Goal: Task Accomplishment & Management: Manage account settings

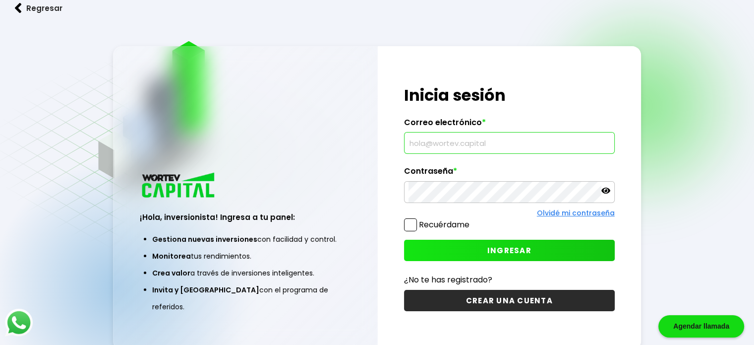
click at [452, 147] on input "text" at bounding box center [510, 142] width 202 height 21
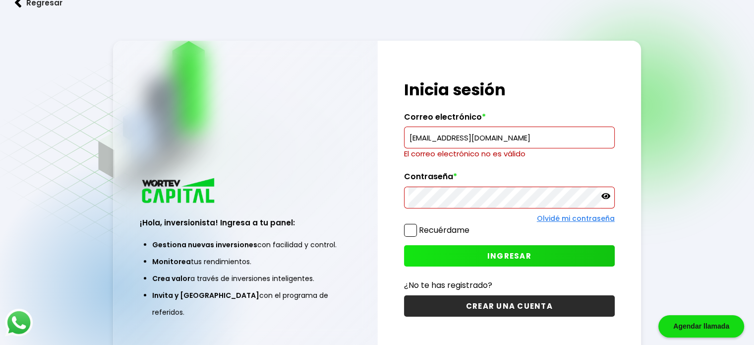
drag, startPoint x: 543, startPoint y: 135, endPoint x: 287, endPoint y: 140, distance: 255.9
click at [287, 140] on div "¡Hola, inversionista! Ingresa a tu panel: Gestiona nuevas inversiones con facil…" at bounding box center [377, 198] width 528 height 314
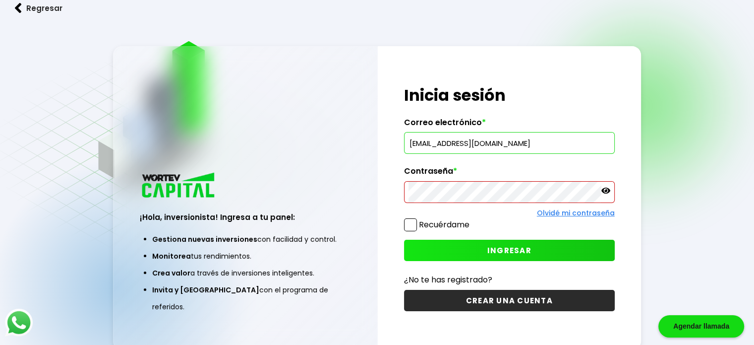
type input "[EMAIL_ADDRESS][DOMAIN_NAME]"
click at [414, 223] on span at bounding box center [410, 224] width 13 height 13
click at [471, 220] on input "Recuérdame" at bounding box center [471, 220] width 0 height 0
click at [498, 249] on span "INGRESAR" at bounding box center [509, 250] width 44 height 10
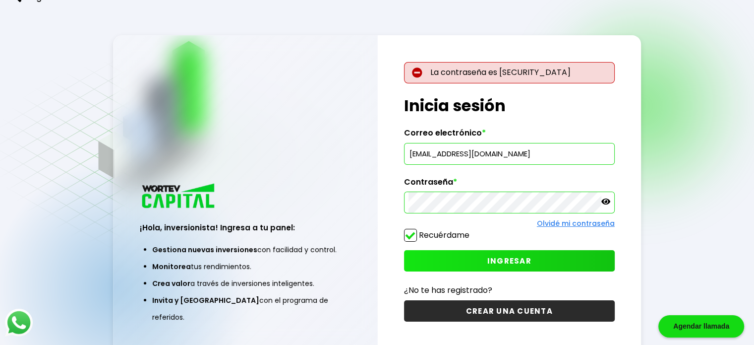
click at [395, 203] on div "La contraseña es [SECURITY_DATA] ¡Hola, inversionista! Ingresa tus credenciales…" at bounding box center [509, 197] width 263 height 325
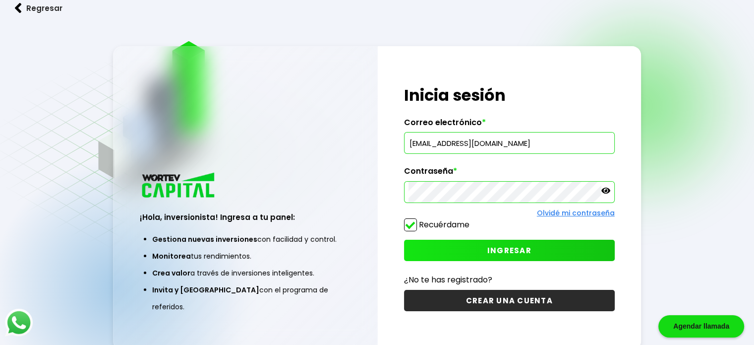
click at [518, 249] on span "INGRESAR" at bounding box center [509, 250] width 44 height 10
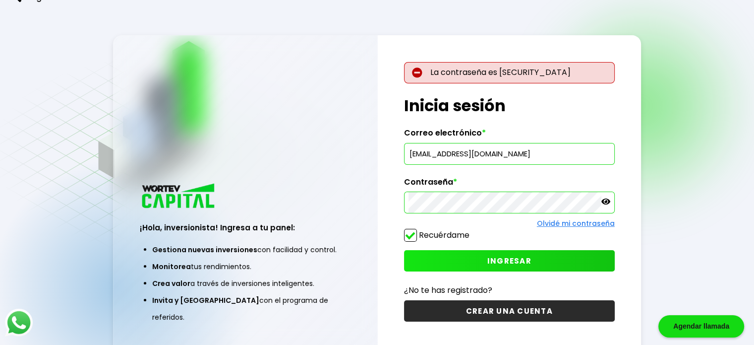
click at [405, 210] on div at bounding box center [509, 202] width 211 height 22
click at [527, 260] on button "INGRESAR" at bounding box center [509, 260] width 211 height 21
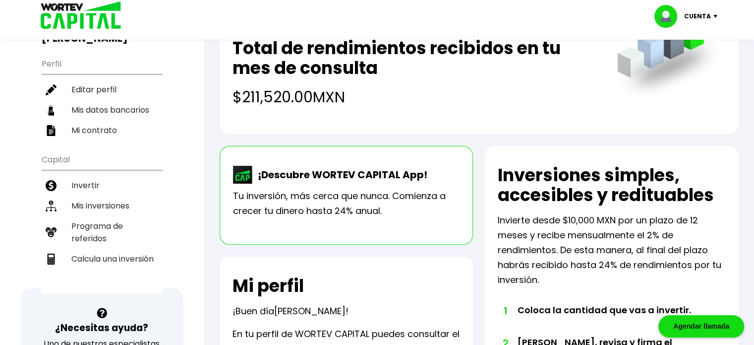
scroll to position [99, 0]
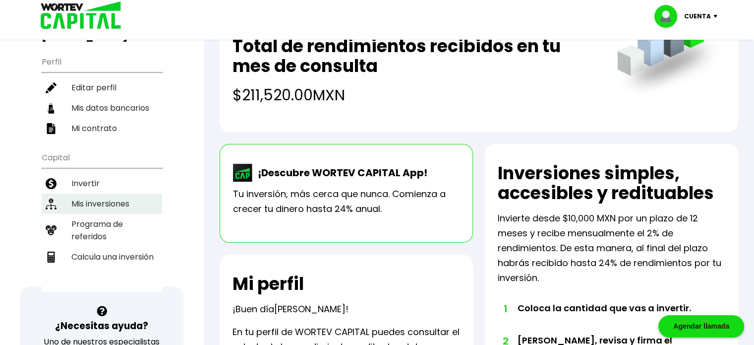
click at [91, 193] on li "Mis inversiones" at bounding box center [102, 203] width 120 height 20
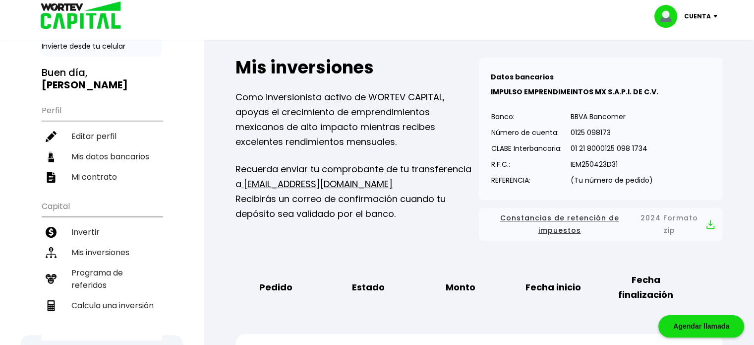
scroll to position [50, 0]
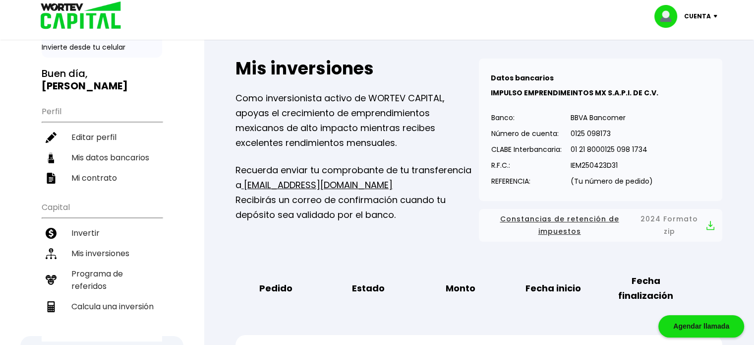
click at [716, 11] on div "Cuenta" at bounding box center [689, 16] width 70 height 23
click at [697, 64] on li "Cerrar sesión" at bounding box center [686, 66] width 79 height 20
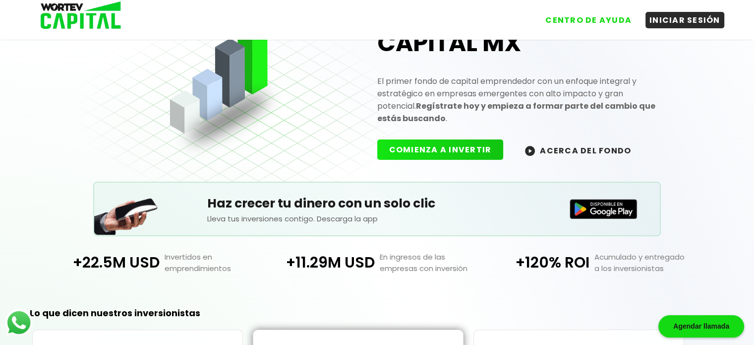
scroll to position [149, 0]
